Goal: Navigation & Orientation: Find specific page/section

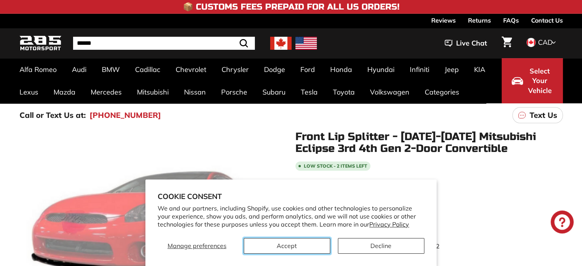
click at [291, 247] on button "Accept" at bounding box center [287, 246] width 87 height 16
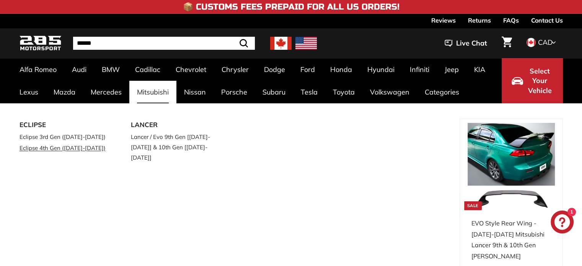
click at [61, 148] on link "Eclipse 4th Gen ([DATE]-[DATE])" at bounding box center [65, 147] width 90 height 11
